Goal: Task Accomplishment & Management: Manage account settings

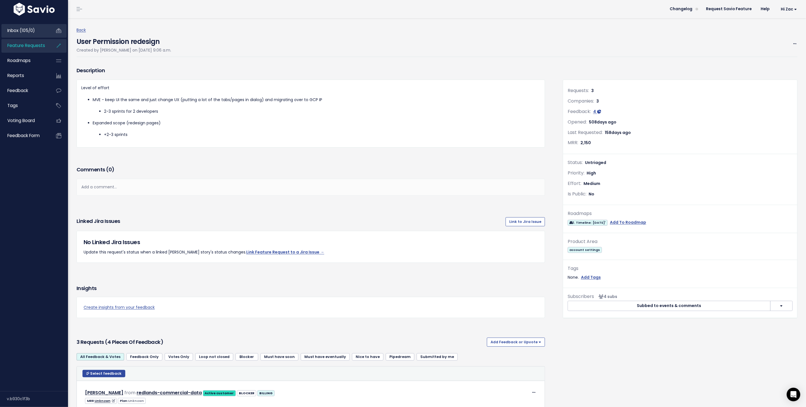
click at [39, 31] on link "Inbox (105/0)" at bounding box center [24, 30] width 46 height 13
